Goal: Entertainment & Leisure: Consume media (video, audio)

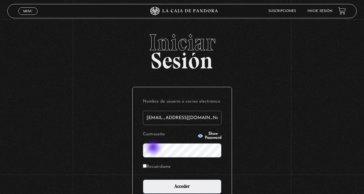
type input "mhernandezramirez@gmail.com"
click at [184, 186] on input "Acceder" at bounding box center [182, 186] width 79 height 14
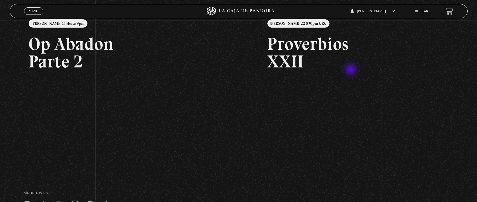
scroll to position [7, 0]
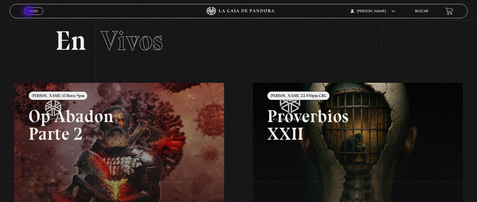
click at [28, 12] on link "Menu Cerrar" at bounding box center [33, 10] width 19 height 7
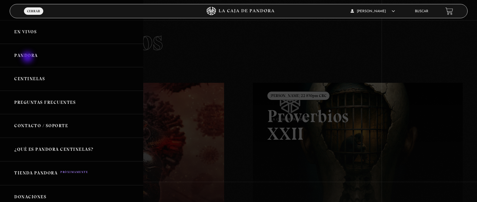
click at [28, 57] on link "Pandora" at bounding box center [71, 56] width 143 height 24
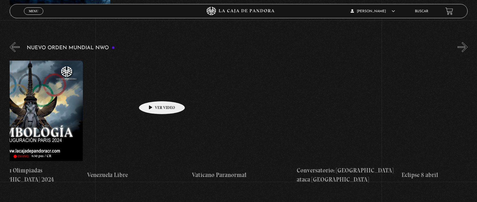
scroll to position [0, 1390]
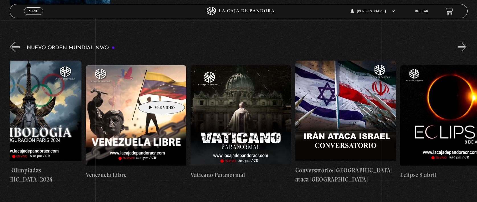
drag, startPoint x: 431, startPoint y: 108, endPoint x: 153, endPoint y: 92, distance: 278.5
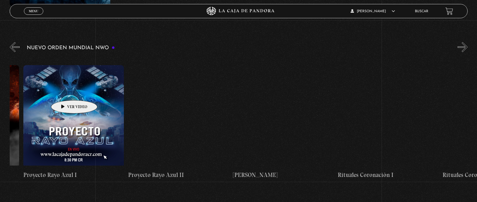
scroll to position [0, 2711]
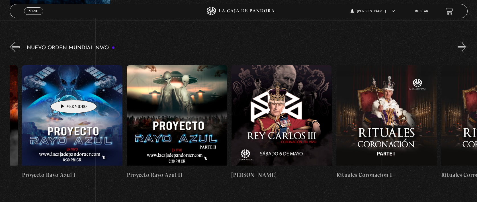
drag, startPoint x: 329, startPoint y: 116, endPoint x: 65, endPoint y: 91, distance: 265.3
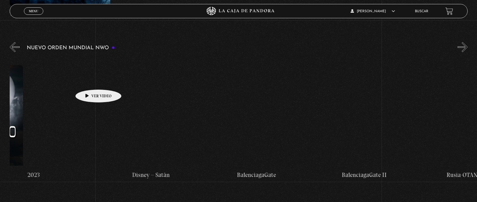
scroll to position [0, 4070]
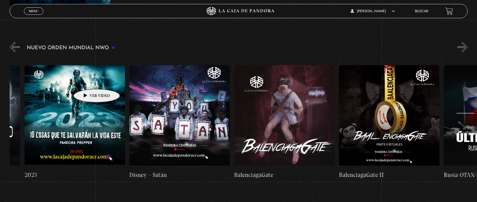
drag, startPoint x: 356, startPoint y: 112, endPoint x: 88, endPoint y: 81, distance: 270.3
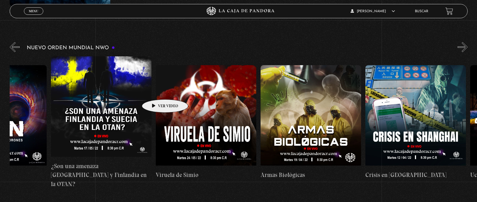
scroll to position [0, 5197]
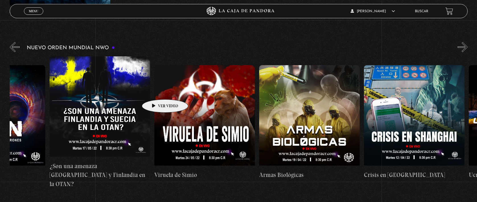
drag, startPoint x: 381, startPoint y: 107, endPoint x: 156, endPoint y: 91, distance: 226.0
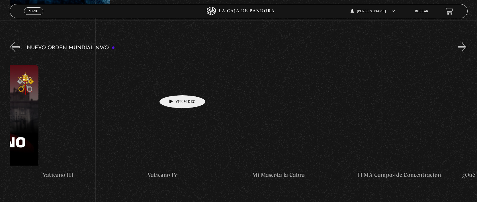
scroll to position [0, 6463]
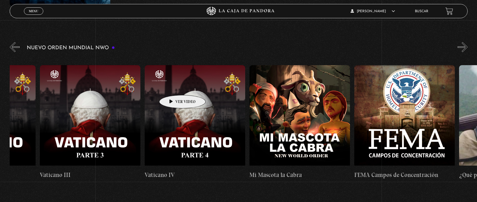
drag, startPoint x: 425, startPoint y: 91, endPoint x: 172, endPoint y: 87, distance: 253.3
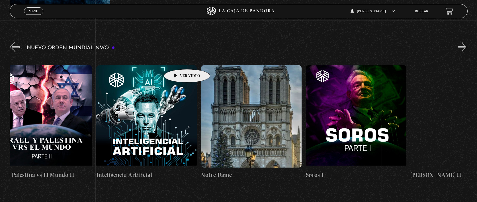
scroll to position [0, 7593]
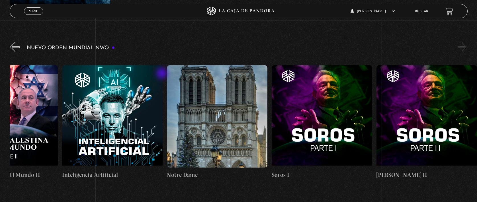
drag, startPoint x: 368, startPoint y: 81, endPoint x: 166, endPoint y: 75, distance: 201.9
drag, startPoint x: 122, startPoint y: 100, endPoint x: 105, endPoint y: 97, distance: 17.3
click at [105, 97] on figure at bounding box center [112, 116] width 100 height 102
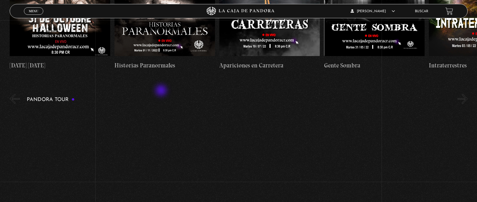
scroll to position [722, 0]
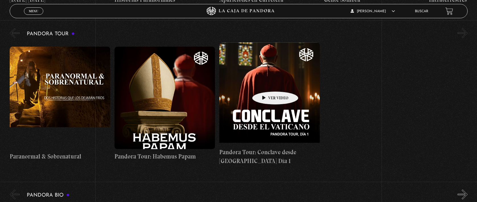
click at [266, 83] on figure at bounding box center [269, 93] width 100 height 102
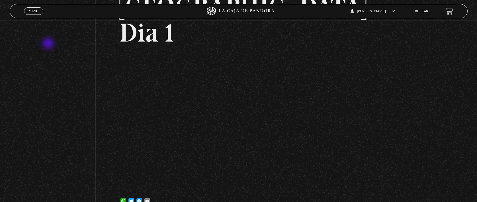
scroll to position [99, 0]
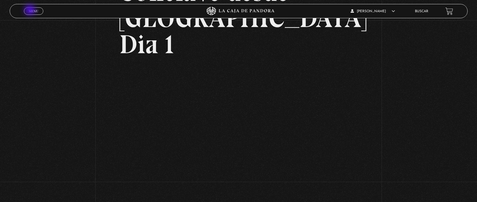
click at [30, 11] on span "Menu" at bounding box center [33, 10] width 9 height 3
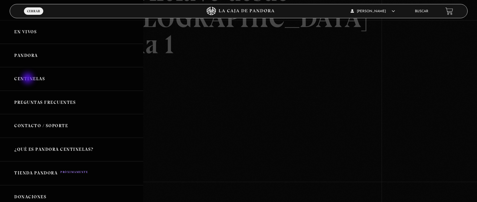
click at [28, 79] on link "Centinelas" at bounding box center [71, 79] width 143 height 24
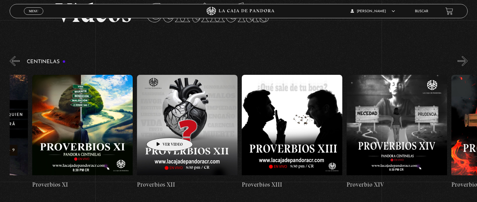
scroll to position [0, 1340]
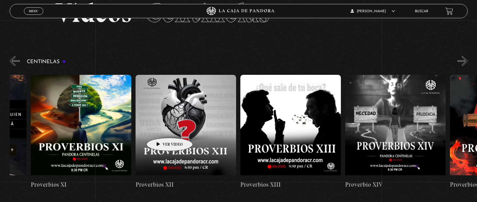
drag, startPoint x: 429, startPoint y: 129, endPoint x: 161, endPoint y: 129, distance: 268.1
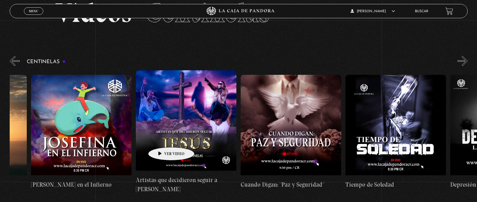
scroll to position [0, 2601]
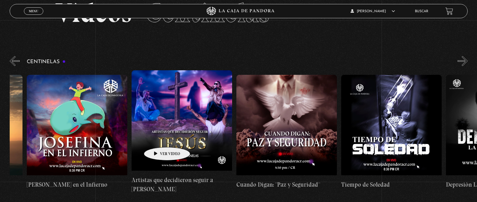
drag, startPoint x: 409, startPoint y: 140, endPoint x: 158, endPoint y: 139, distance: 251.0
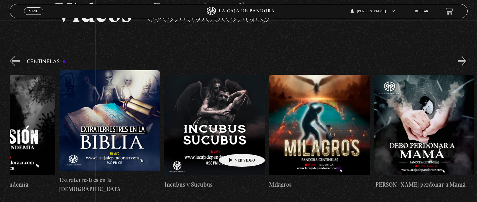
scroll to position [0, 3057]
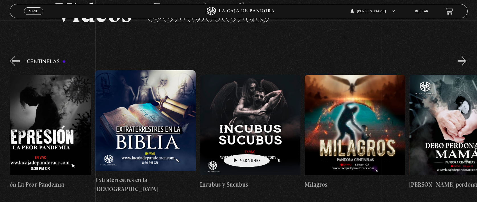
drag, startPoint x: 329, startPoint y: 149, endPoint x: 238, endPoint y: 145, distance: 91.1
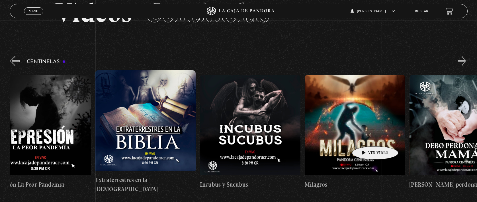
scroll to position [0, 3055]
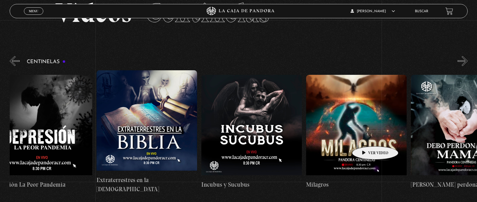
click at [367, 138] on figure at bounding box center [356, 126] width 100 height 102
click at [355, 145] on figure at bounding box center [356, 126] width 100 height 102
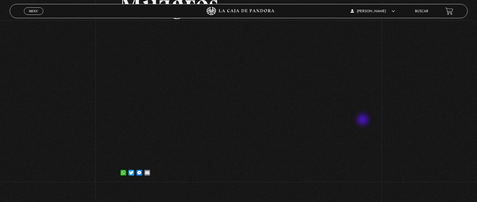
scroll to position [26, 0]
